Goal: Information Seeking & Learning: Learn about a topic

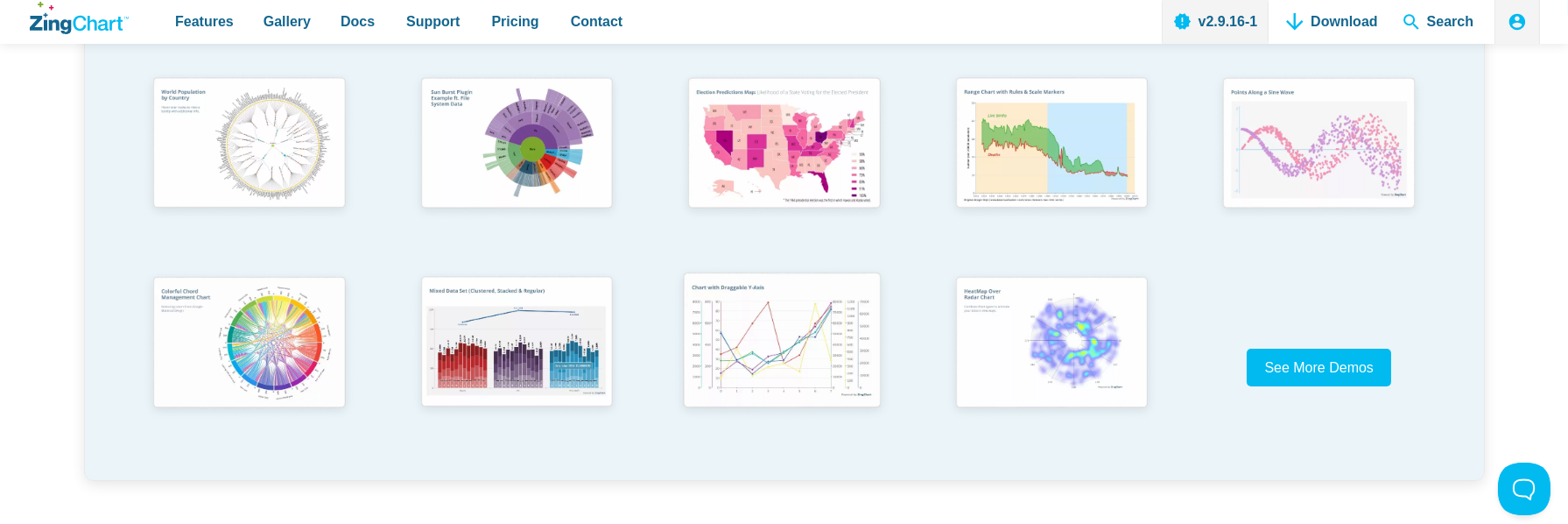
scroll to position [554, 0]
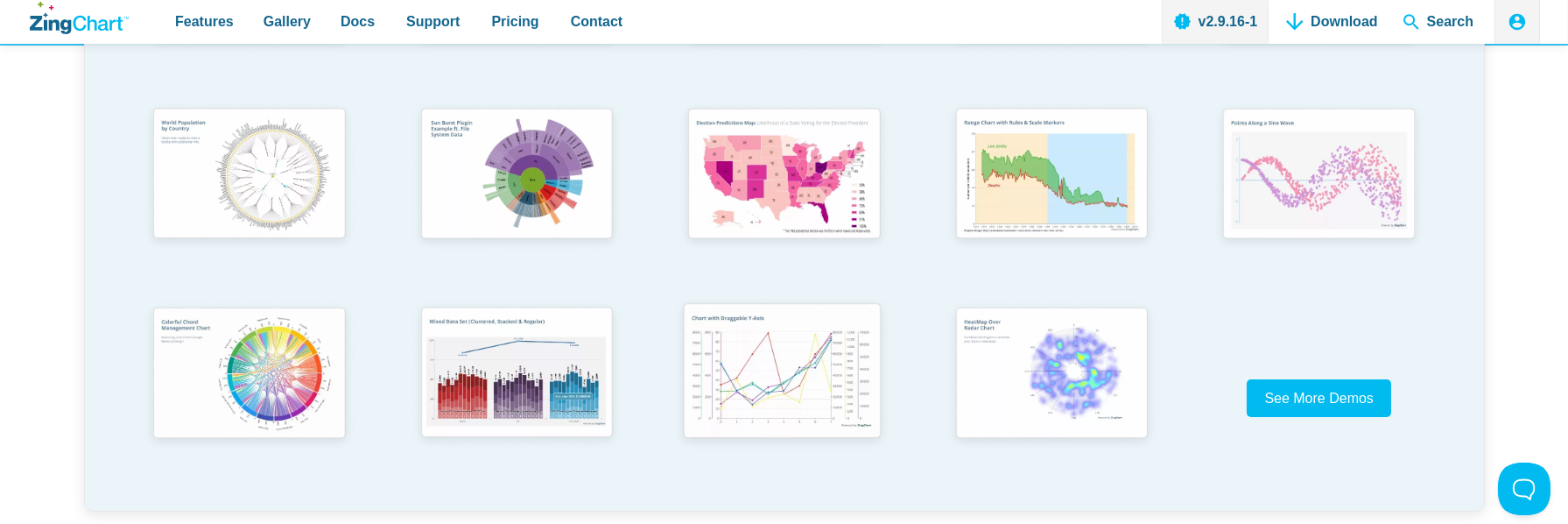
click at [787, 370] on img "App Content" at bounding box center [782, 373] width 220 height 158
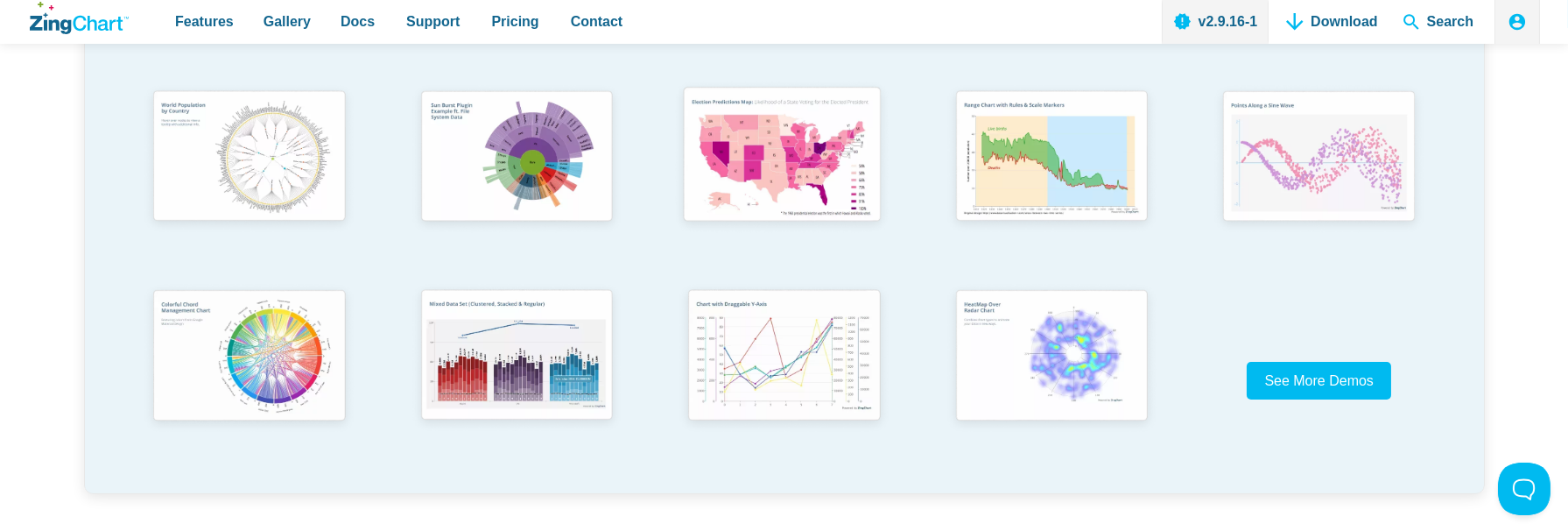
click at [791, 187] on img "App Content" at bounding box center [782, 157] width 220 height 158
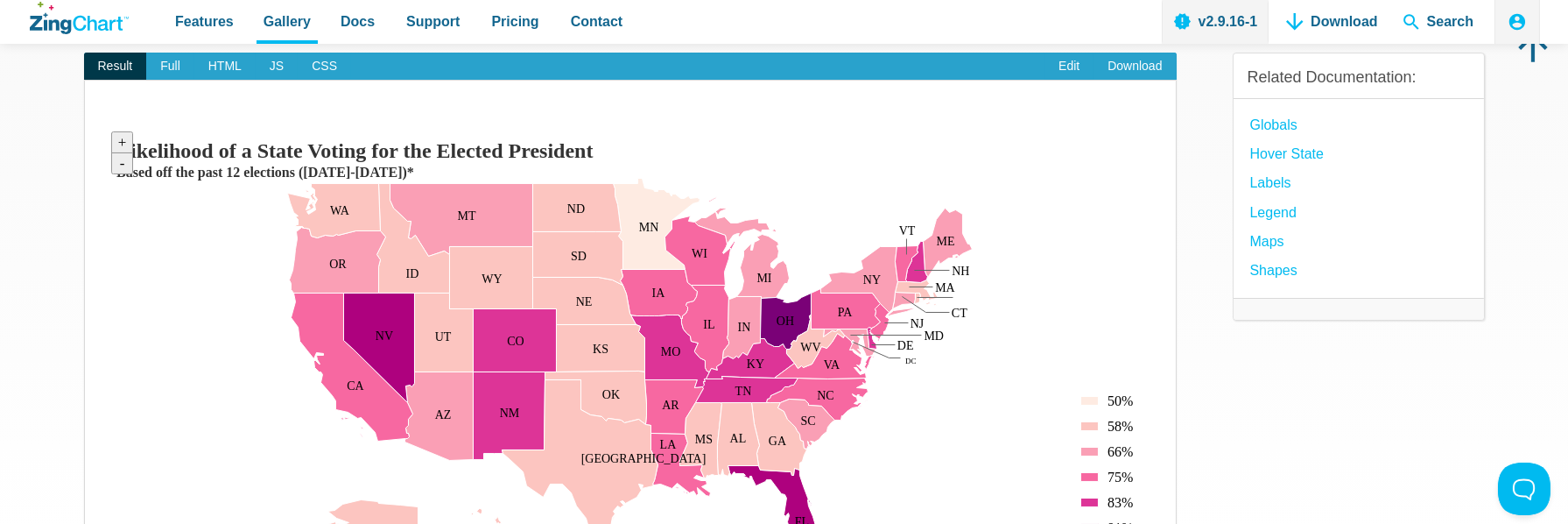
scroll to position [204, 0]
